Goal: Task Accomplishment & Management: Use online tool/utility

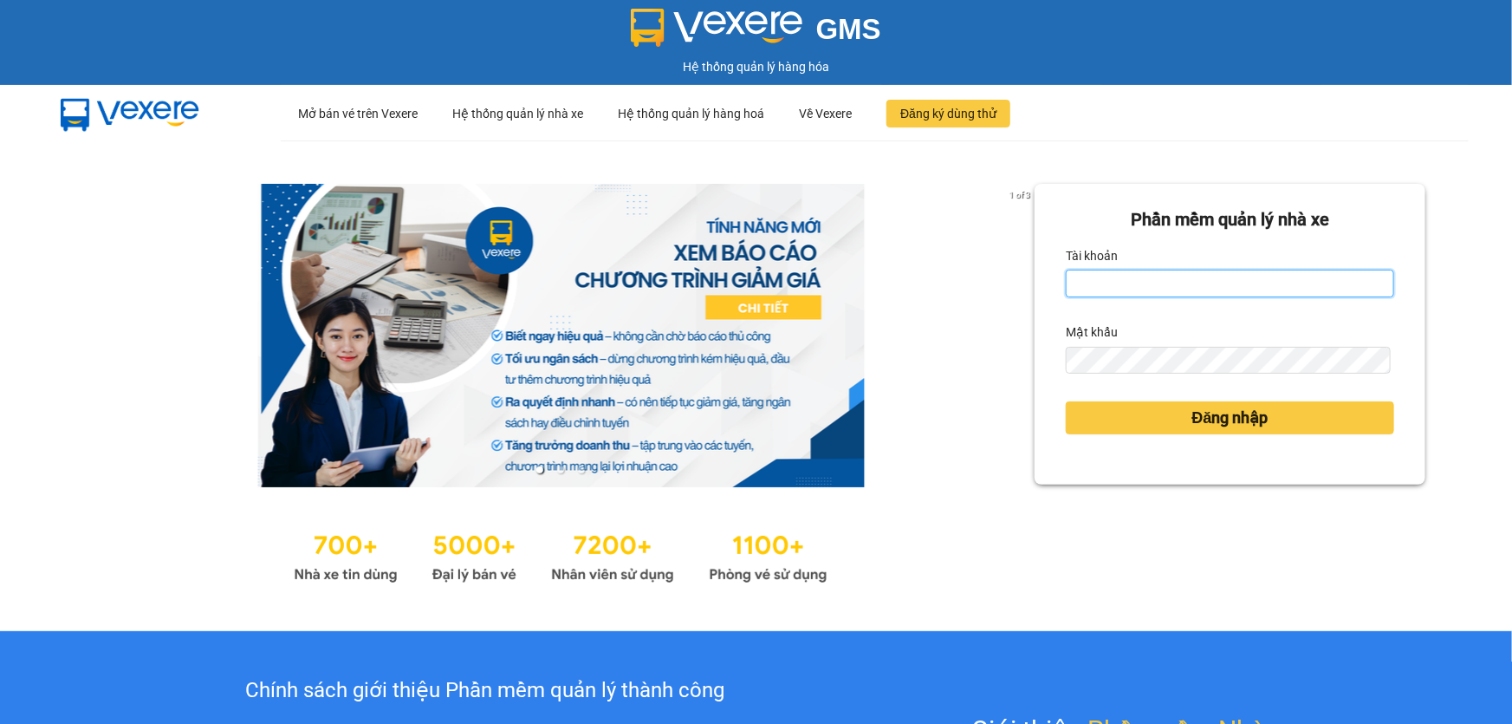
click at [1078, 285] on input "Tài khoản" at bounding box center [1230, 284] width 328 height 28
type input "hoa1.ct"
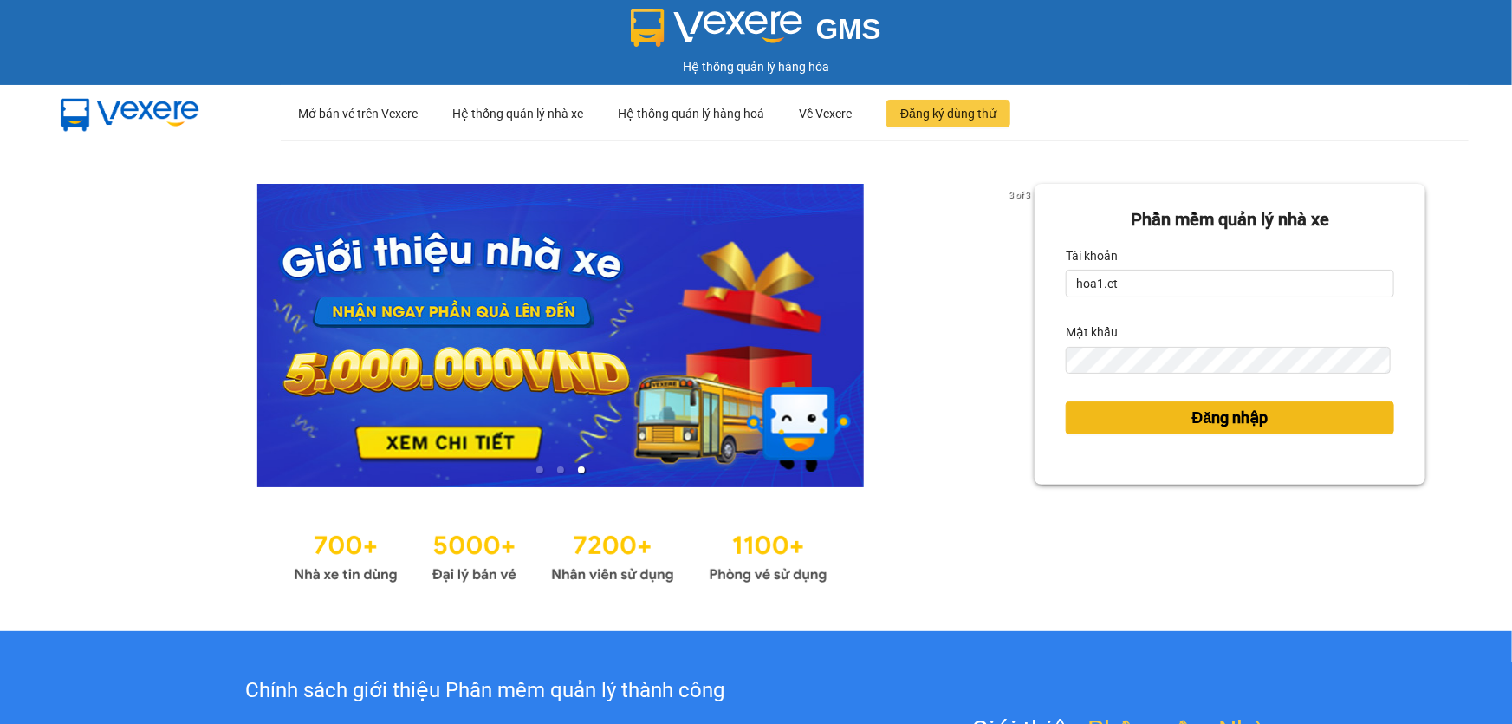
click at [1209, 413] on span "Đăng nhập" at bounding box center [1230, 418] width 76 height 24
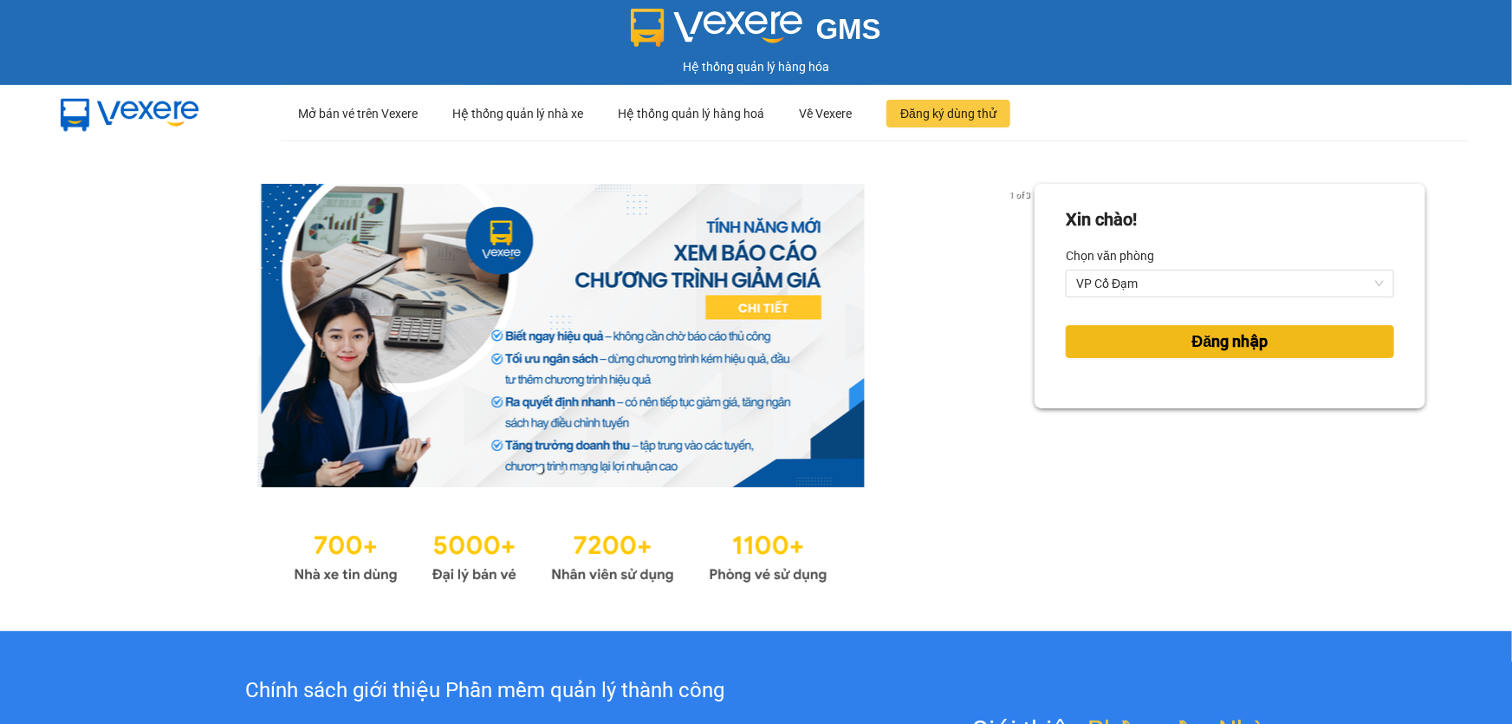
click at [1221, 326] on button "Đăng nhập" at bounding box center [1230, 341] width 328 height 33
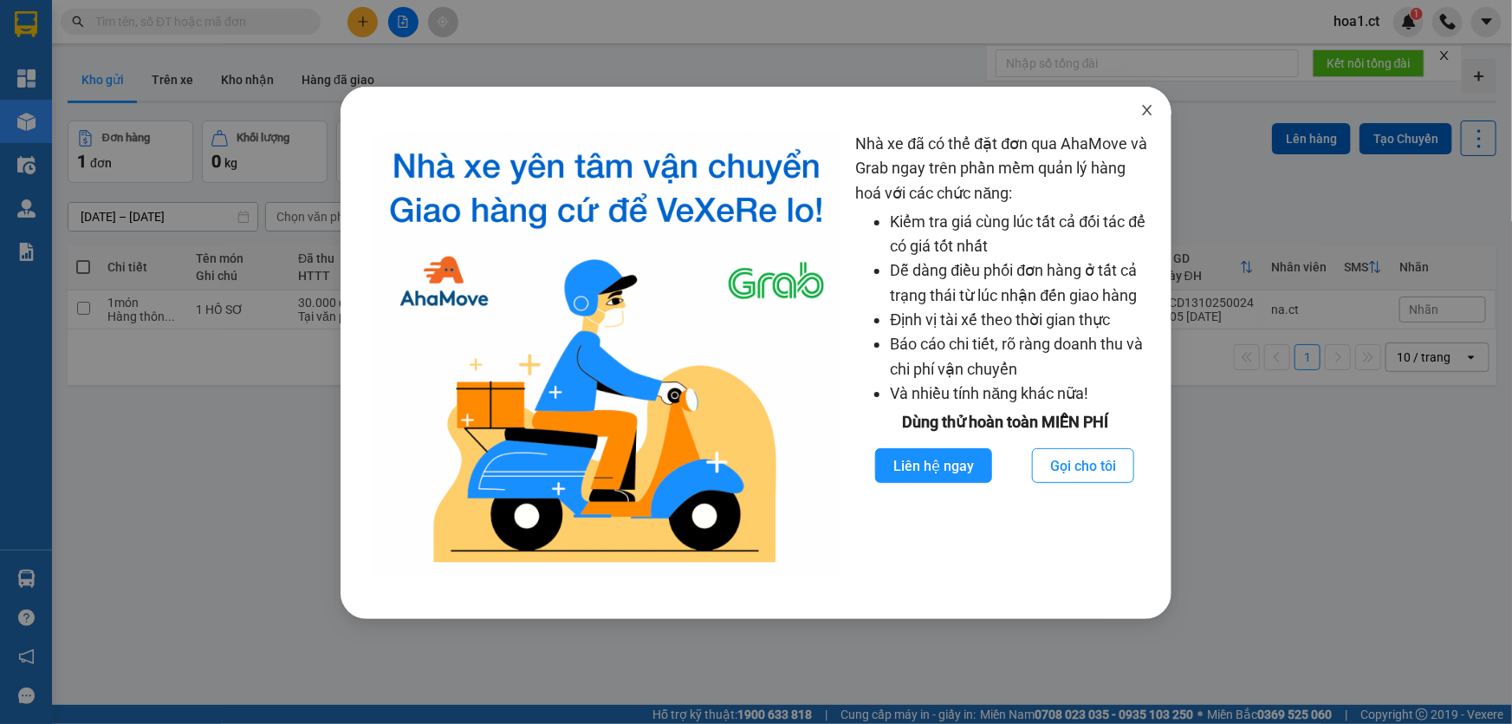
click at [1146, 109] on icon "close" at bounding box center [1148, 110] width 10 height 10
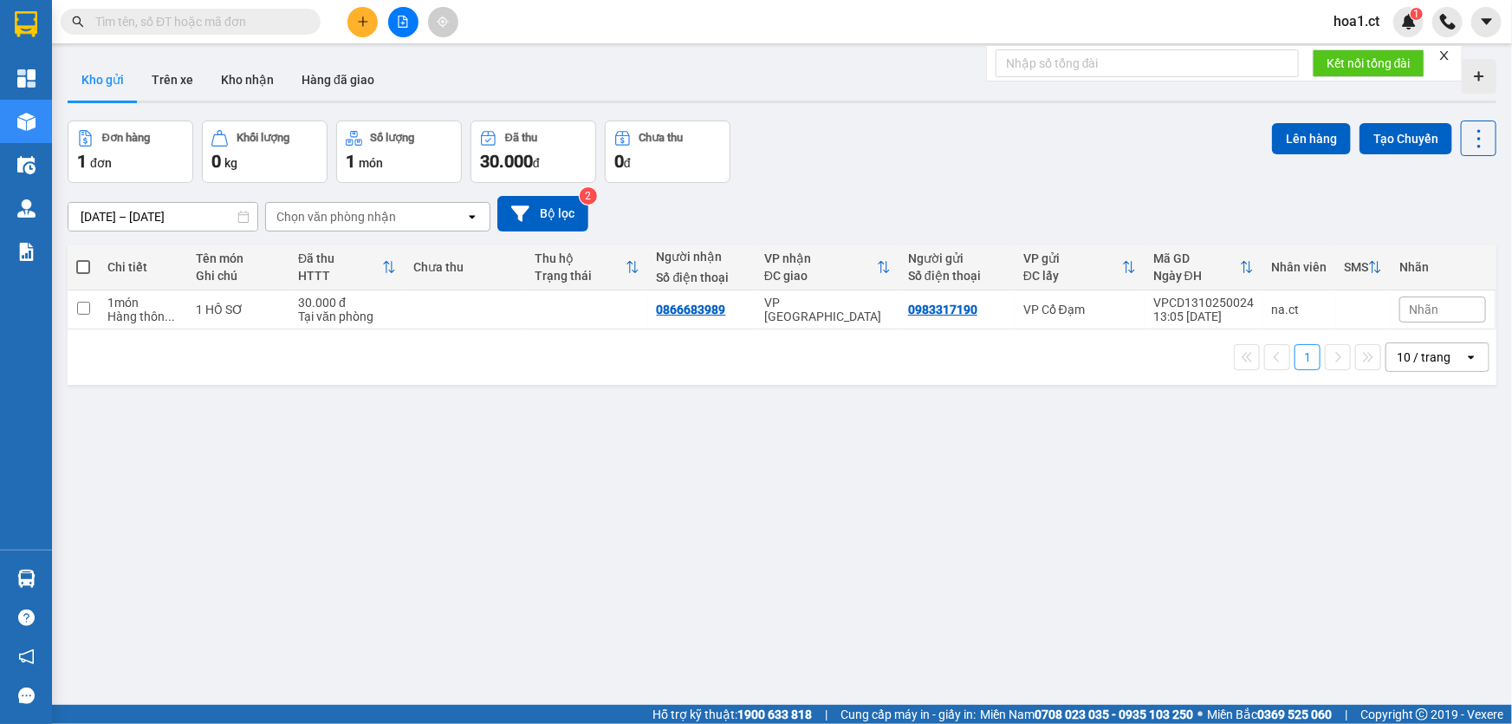
click at [259, 15] on input "text" at bounding box center [197, 21] width 205 height 19
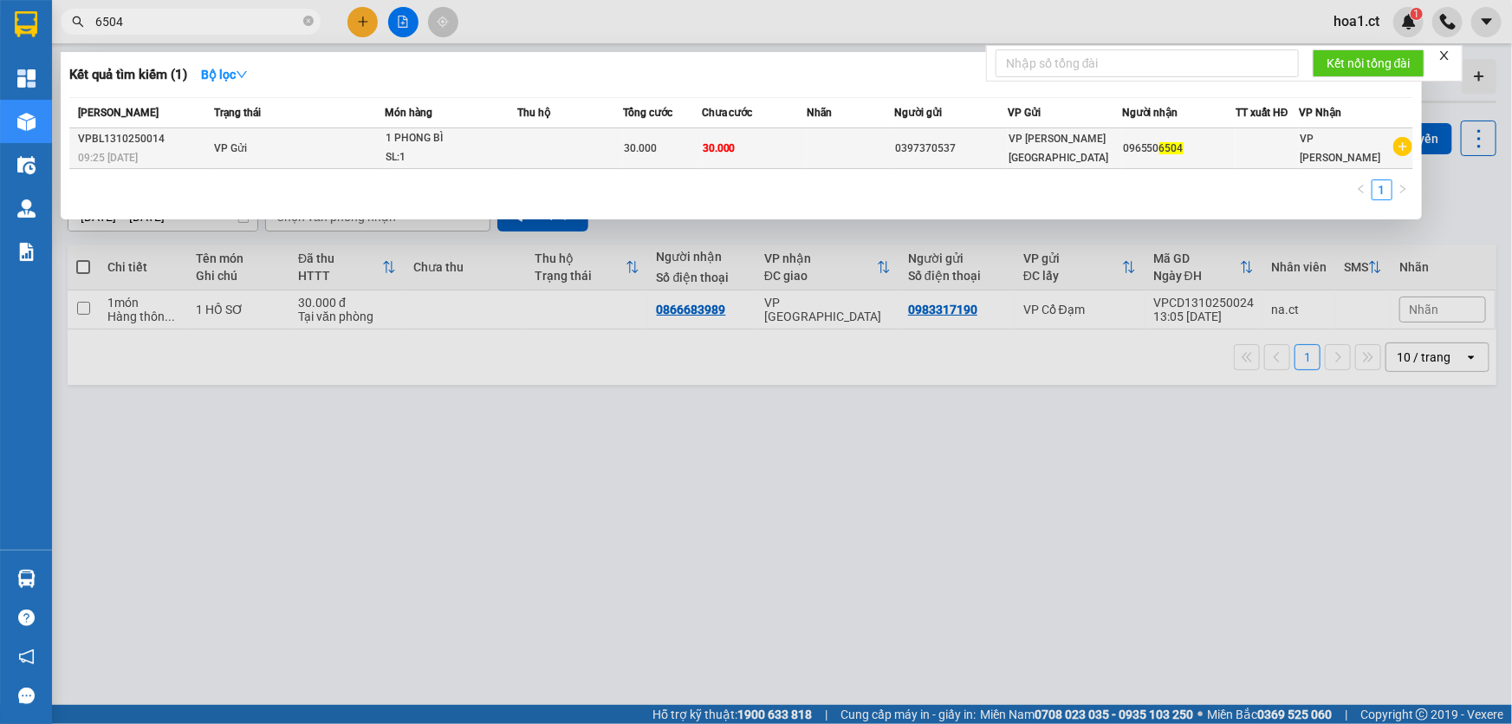
type input "6504"
click at [301, 154] on td "VP Gửi" at bounding box center [297, 148] width 175 height 41
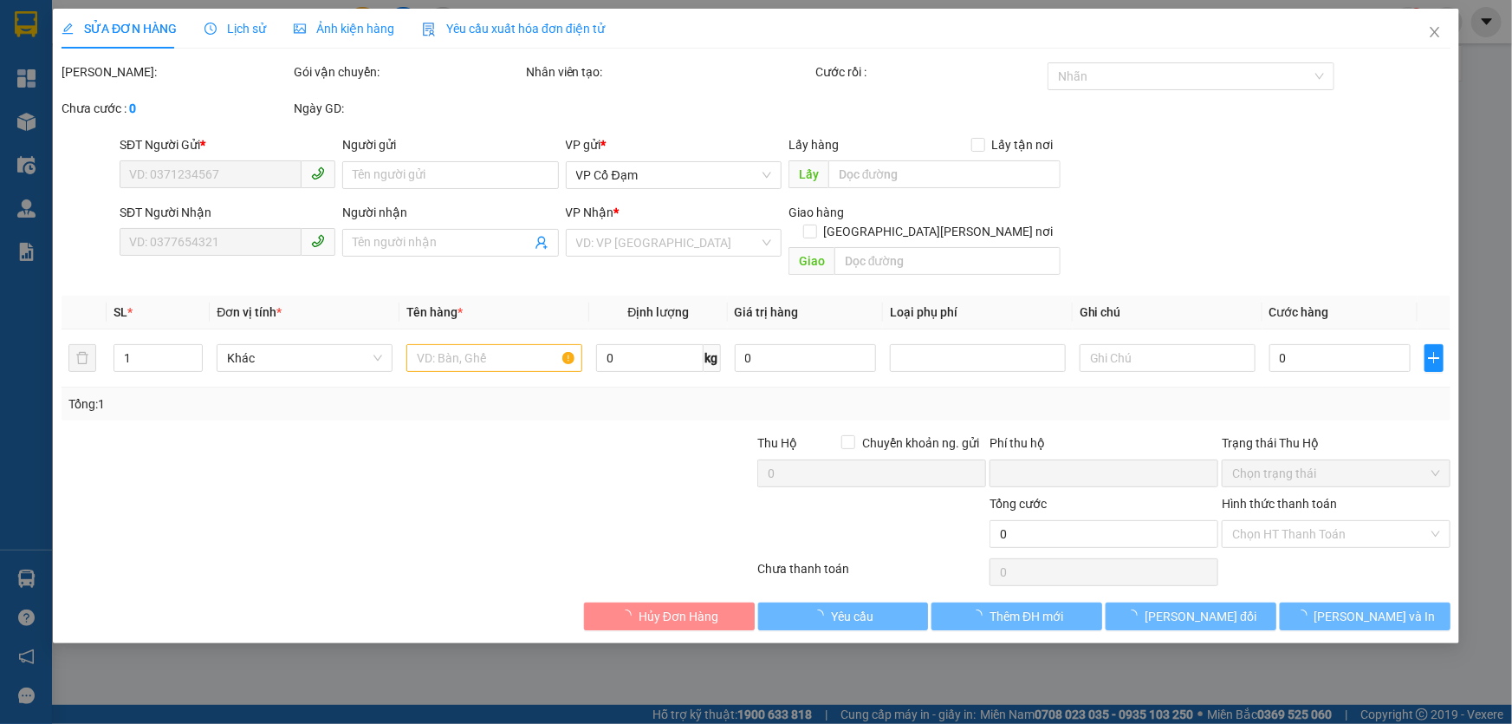
type input "0397370537"
type input "0965506504"
type input "0"
type input "30.000"
